Goal: Task Accomplishment & Management: Manage account settings

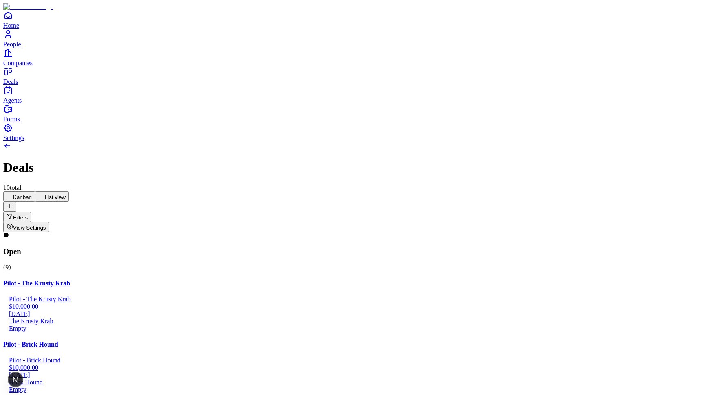
click at [69, 192] on button "List view" at bounding box center [52, 197] width 34 height 10
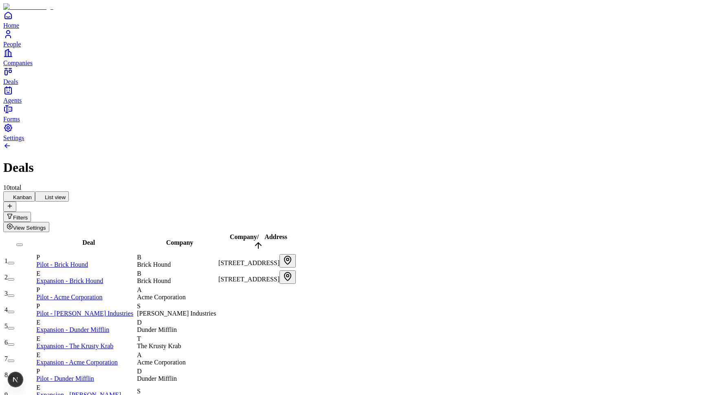
click at [62, 192] on div "Kanban List view" at bounding box center [352, 202] width 698 height 20
click at [35, 192] on button "Kanban" at bounding box center [19, 197] width 32 height 10
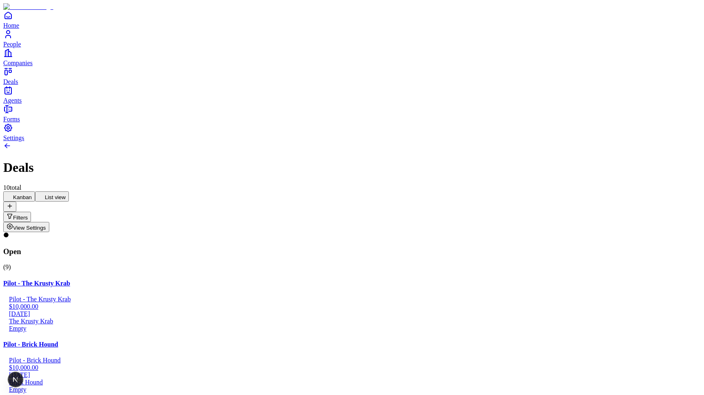
click at [45, 193] on icon at bounding box center [41, 196] width 7 height 7
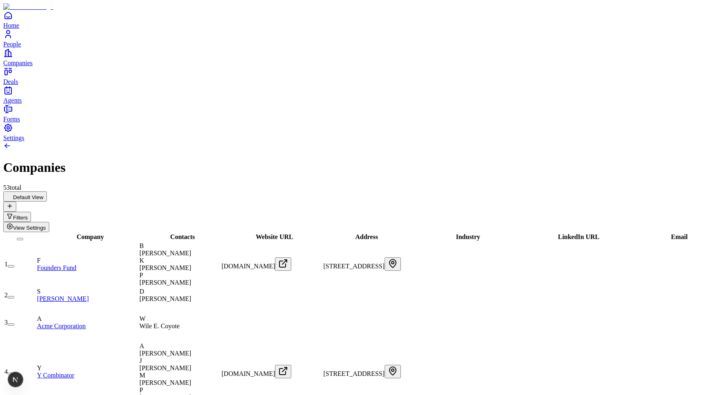
scroll to position [0, 363]
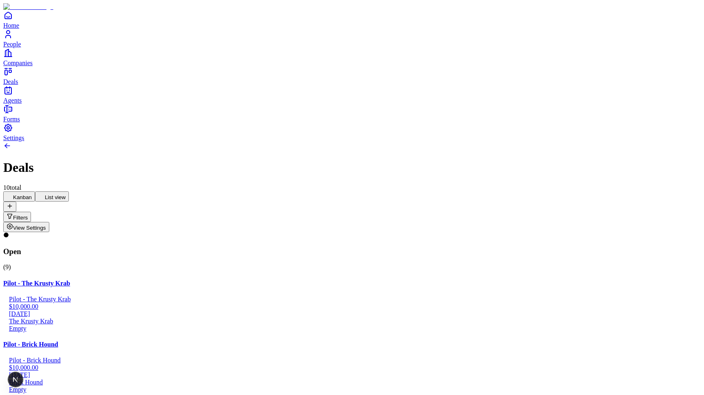
click at [69, 192] on button "List view" at bounding box center [52, 197] width 34 height 10
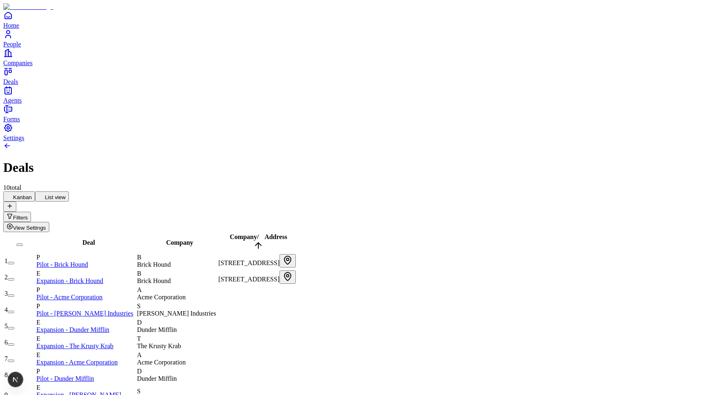
click at [46, 225] on span "View Settings" at bounding box center [29, 228] width 33 height 6
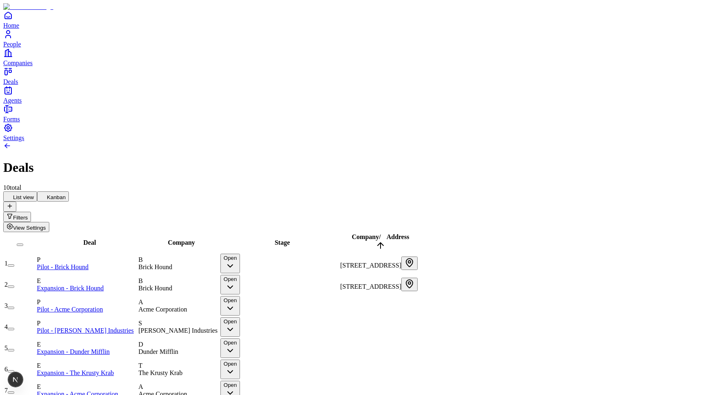
click at [240, 254] on button "Open" at bounding box center [231, 264] width 20 height 20
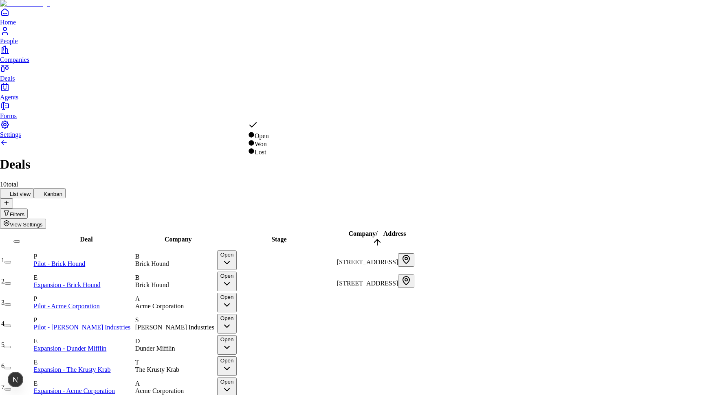
click at [293, 60] on html "Home People Companies Deals Agents Forms Settings Deals 10 total List view Kanb…" at bounding box center [352, 241] width 704 height 482
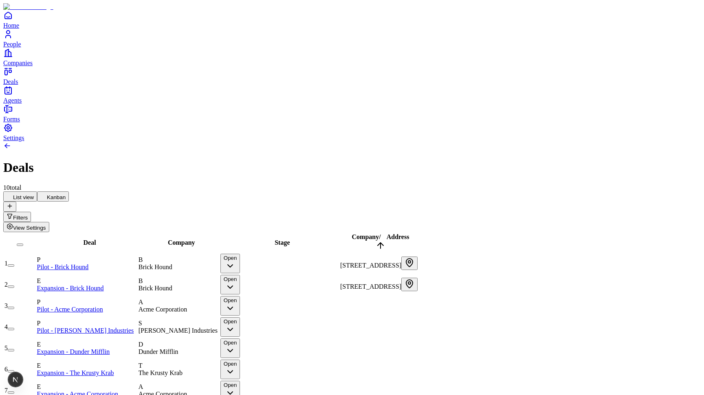
click at [240, 254] on button "Open" at bounding box center [231, 264] width 20 height 20
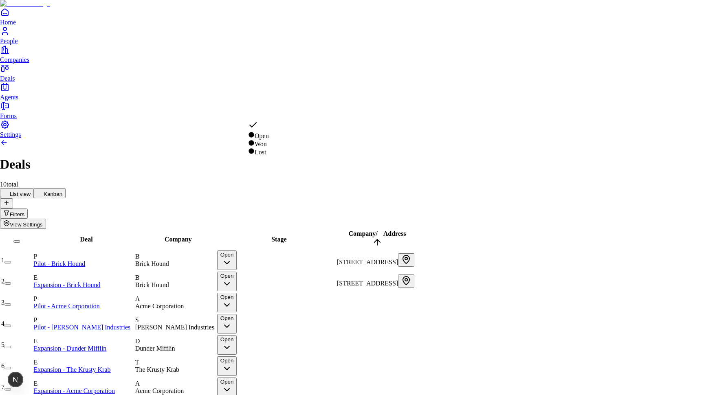
click at [310, 62] on html "Home People Companies Deals Agents Forms Settings Deals 10 total List view Kanb…" at bounding box center [352, 241] width 704 height 482
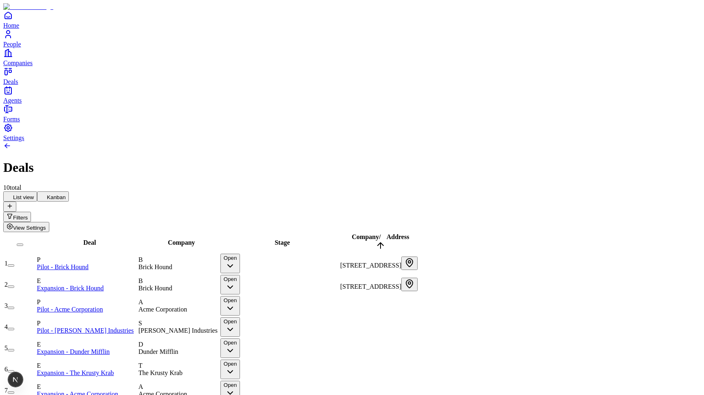
click at [240, 254] on button "Open" at bounding box center [231, 264] width 20 height 20
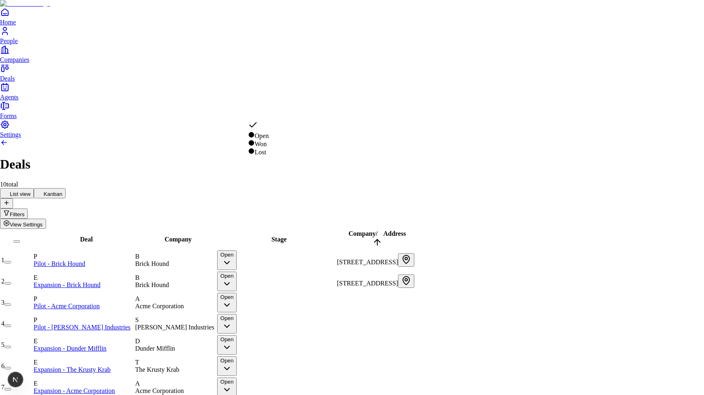
click at [316, 67] on html "Home People Companies Deals Agents Forms Settings Deals 10 total List view Kanb…" at bounding box center [352, 241] width 704 height 482
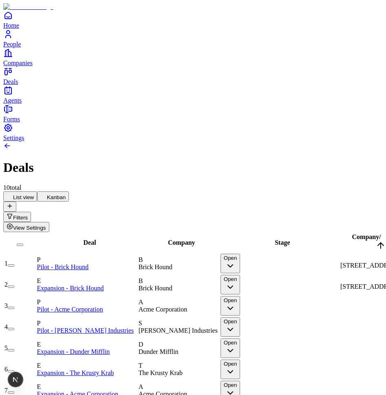
drag, startPoint x: 285, startPoint y: 66, endPoint x: 303, endPoint y: 110, distance: 47.5
click at [240, 254] on button "Open" at bounding box center [231, 264] width 20 height 20
click at [258, 53] on html "Home People Companies Deals Agents Forms Settings Deals 10 total List view Kanb…" at bounding box center [193, 242] width 386 height 485
click at [240, 254] on button "Open" at bounding box center [231, 264] width 20 height 20
click at [238, 254] on button "Won" at bounding box center [230, 264] width 18 height 20
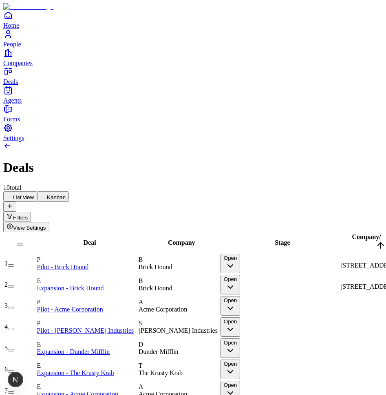
drag, startPoint x: 298, startPoint y: 132, endPoint x: 301, endPoint y: 108, distance: 24.6
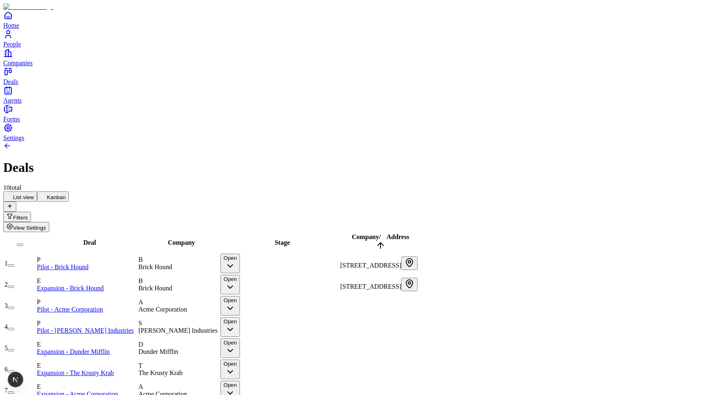
click at [309, 184] on div "10 total" at bounding box center [352, 187] width 698 height 7
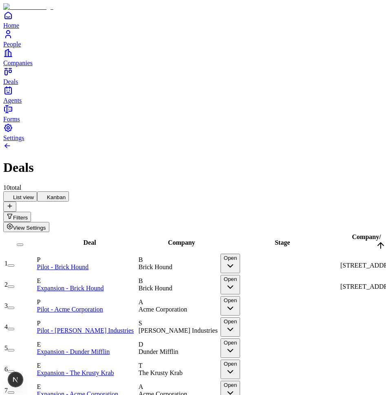
drag, startPoint x: 299, startPoint y: 56, endPoint x: 278, endPoint y: 110, distance: 58.1
